Goal: Task Accomplishment & Management: Manage account settings

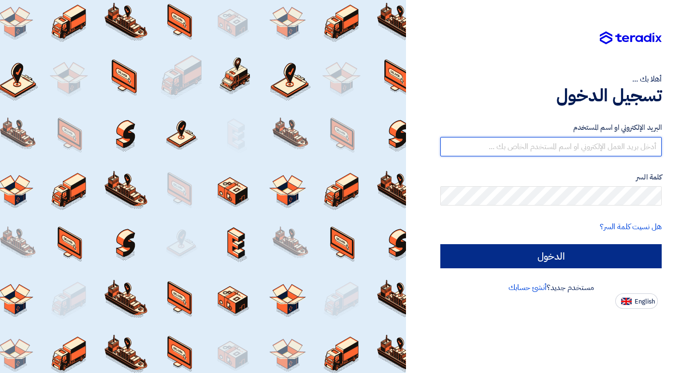
type input "[EMAIL_ADDRESS][DOMAIN_NAME]"
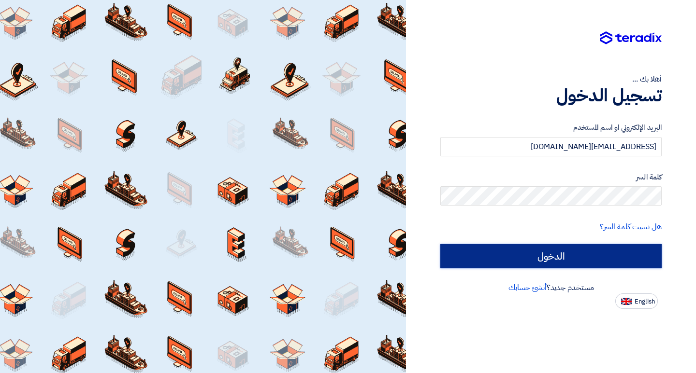
click at [544, 264] on input "الدخول" at bounding box center [550, 256] width 221 height 24
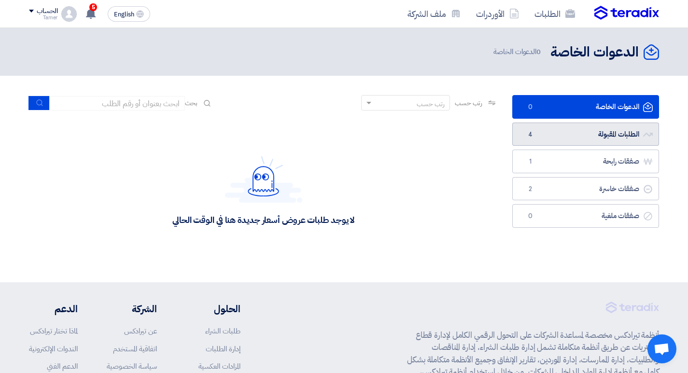
click at [557, 144] on link "الطلبات المقبولة الطلبات المقبولة 4" at bounding box center [586, 135] width 147 height 24
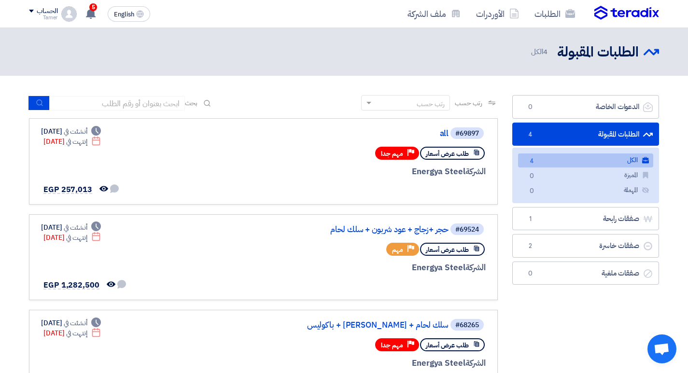
click at [562, 134] on link "الطلبات المقبولة الطلبات المقبولة 4" at bounding box center [586, 135] width 147 height 24
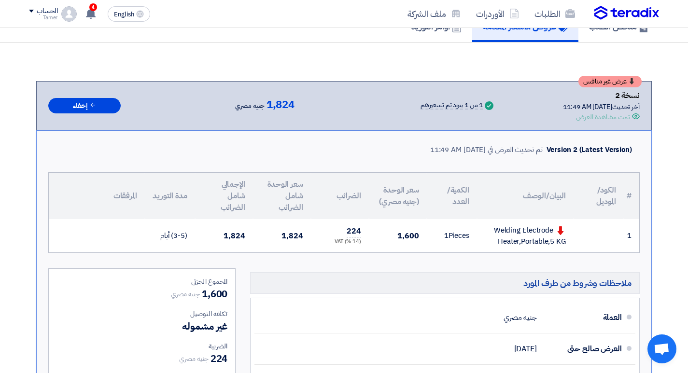
scroll to position [97, 0]
